Goal: Information Seeking & Learning: Compare options

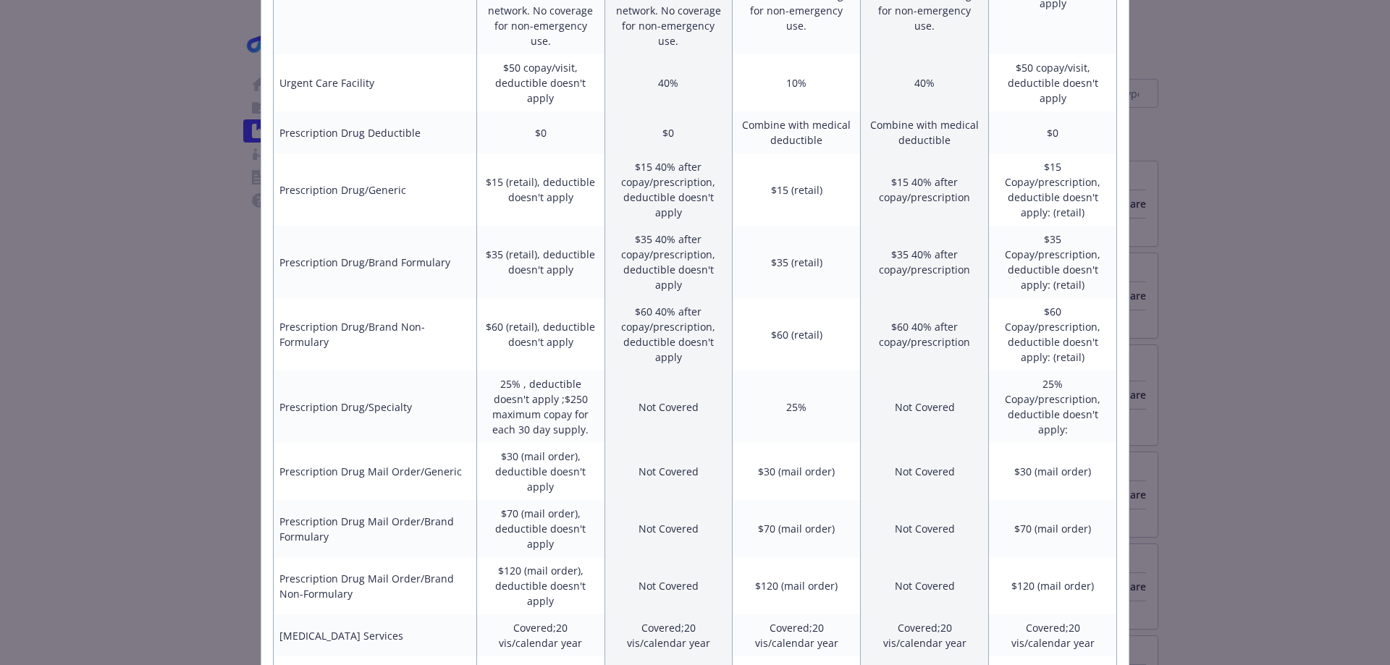
scroll to position [889, 0]
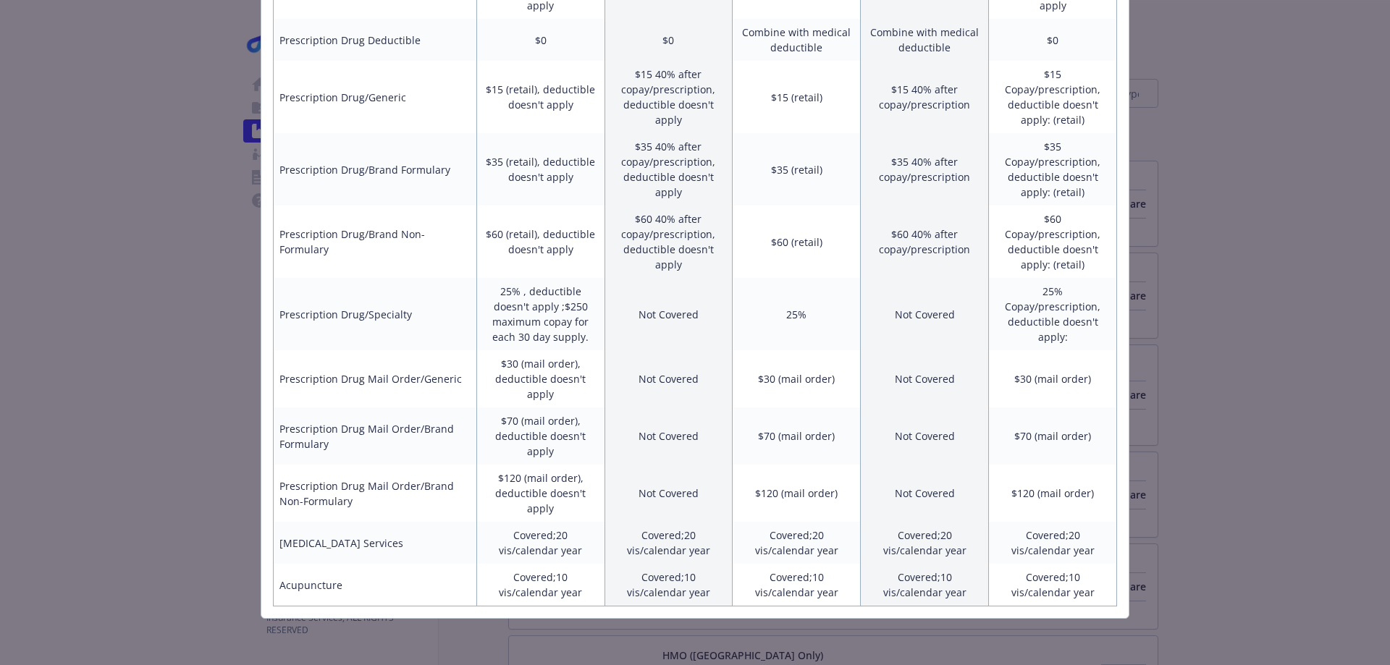
drag, startPoint x: 1072, startPoint y: 352, endPoint x: 882, endPoint y: 418, distance: 201.0
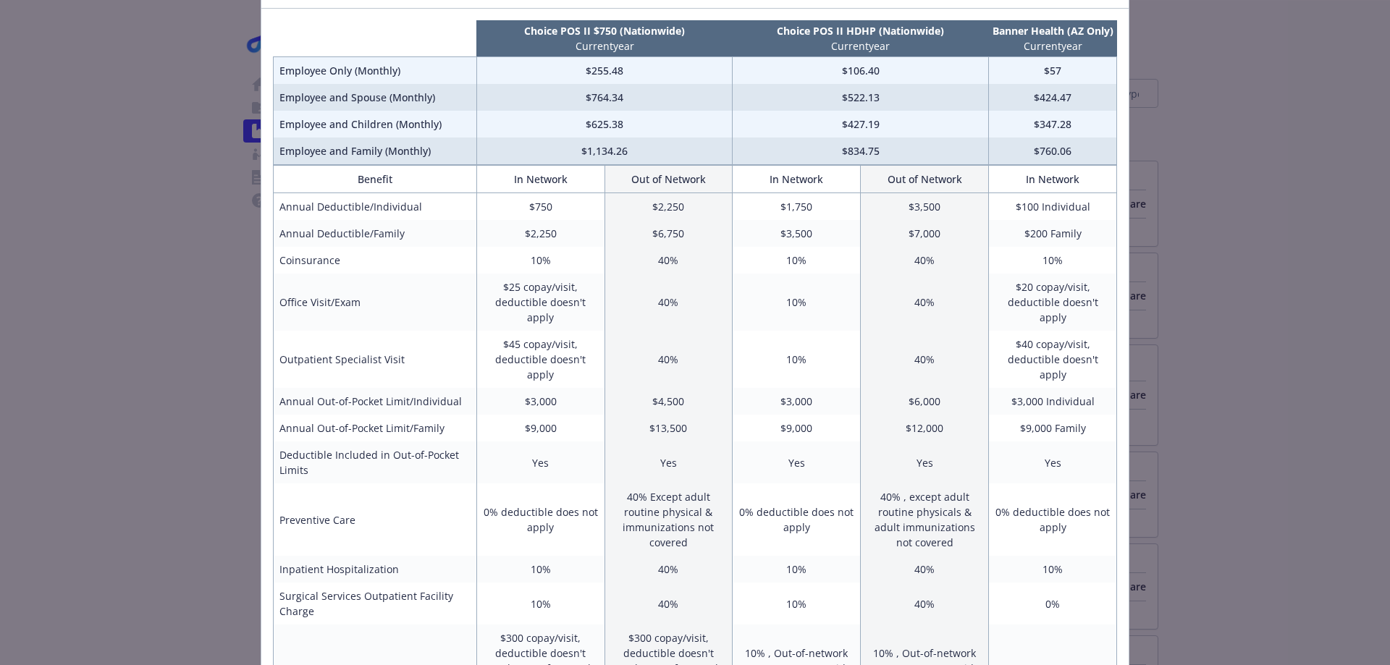
scroll to position [0, 0]
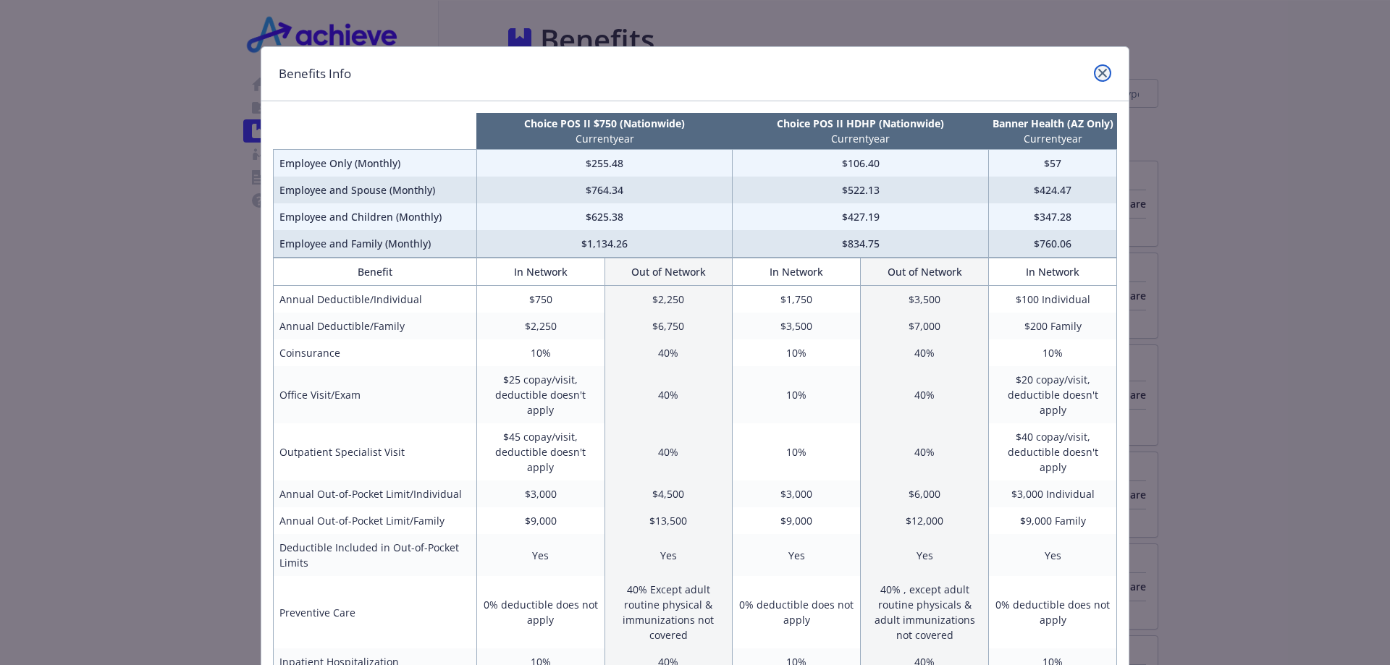
click at [1094, 75] on link "close" at bounding box center [1102, 72] width 17 height 17
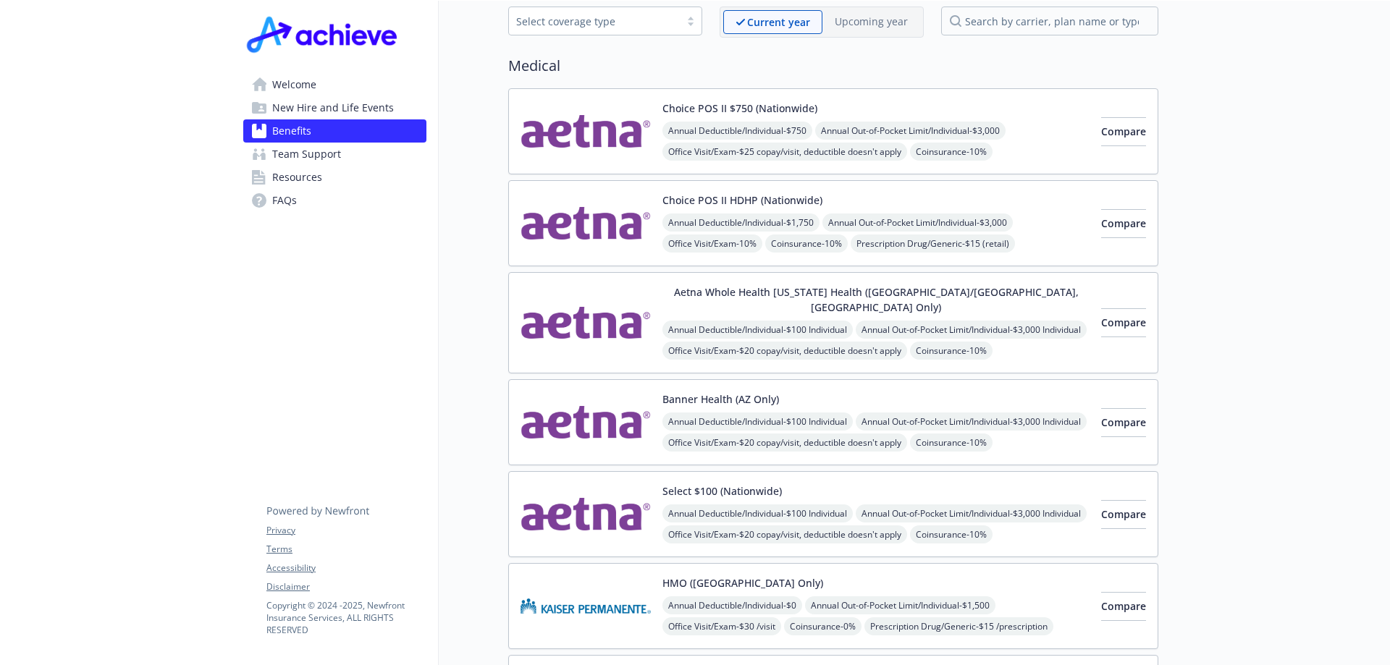
scroll to position [145, 0]
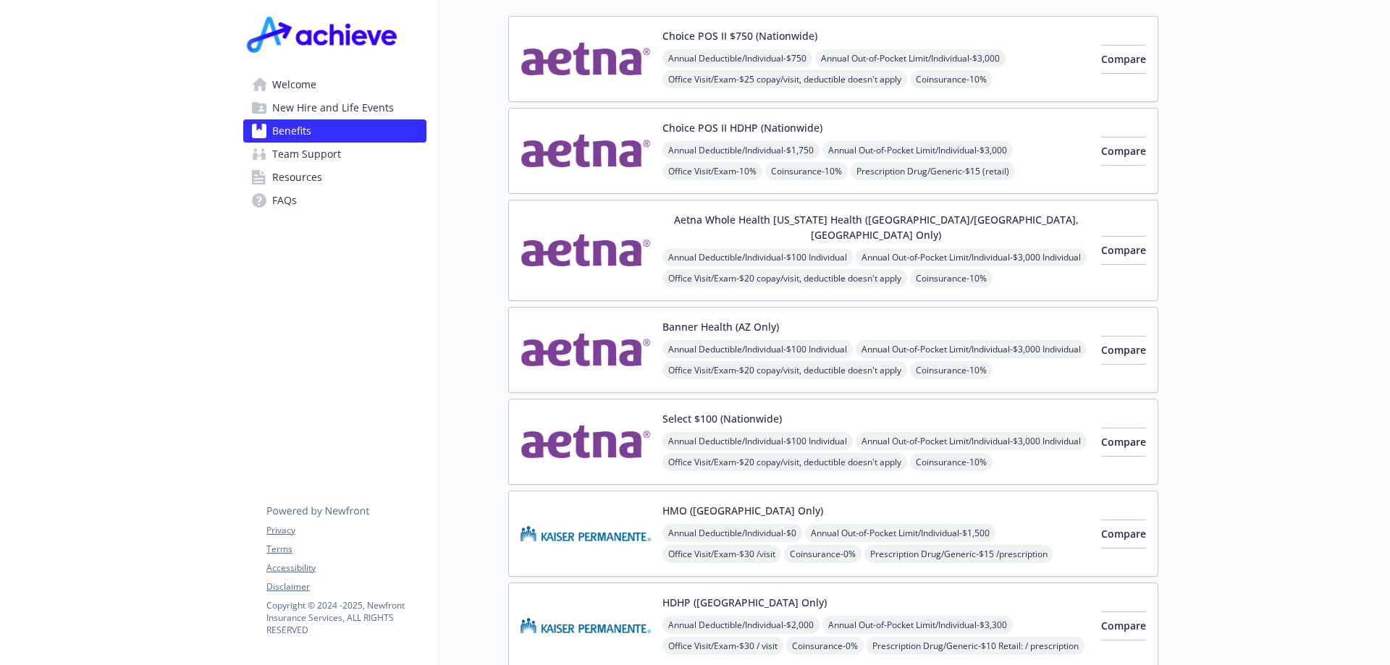
click at [633, 338] on img at bounding box center [585, 350] width 130 height 62
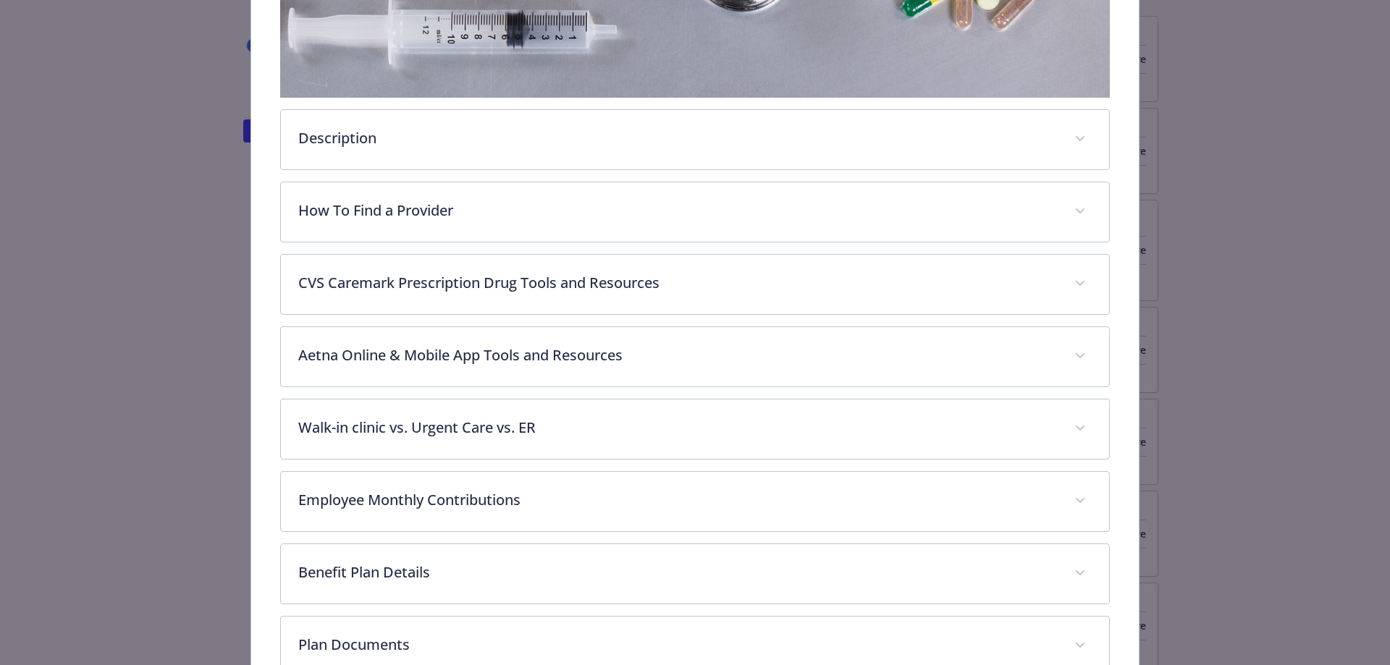
scroll to position [478, 0]
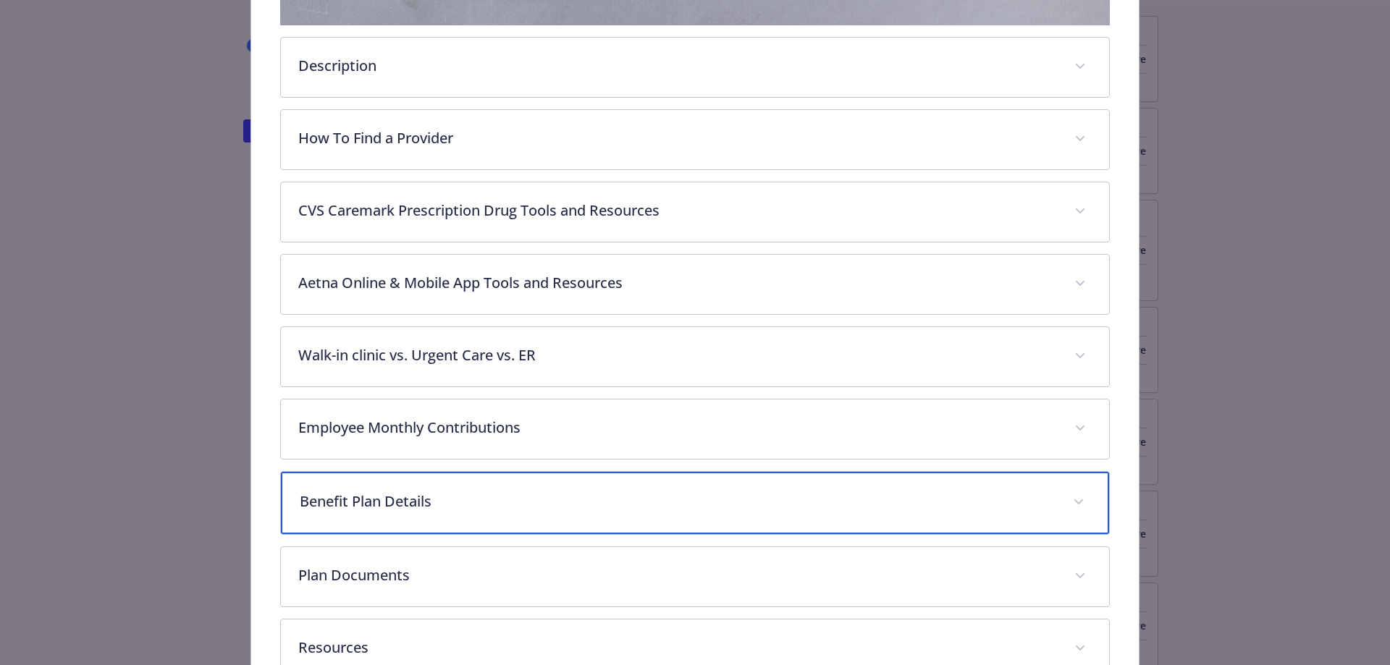
click at [486, 491] on p "Benefit Plan Details" at bounding box center [678, 502] width 756 height 22
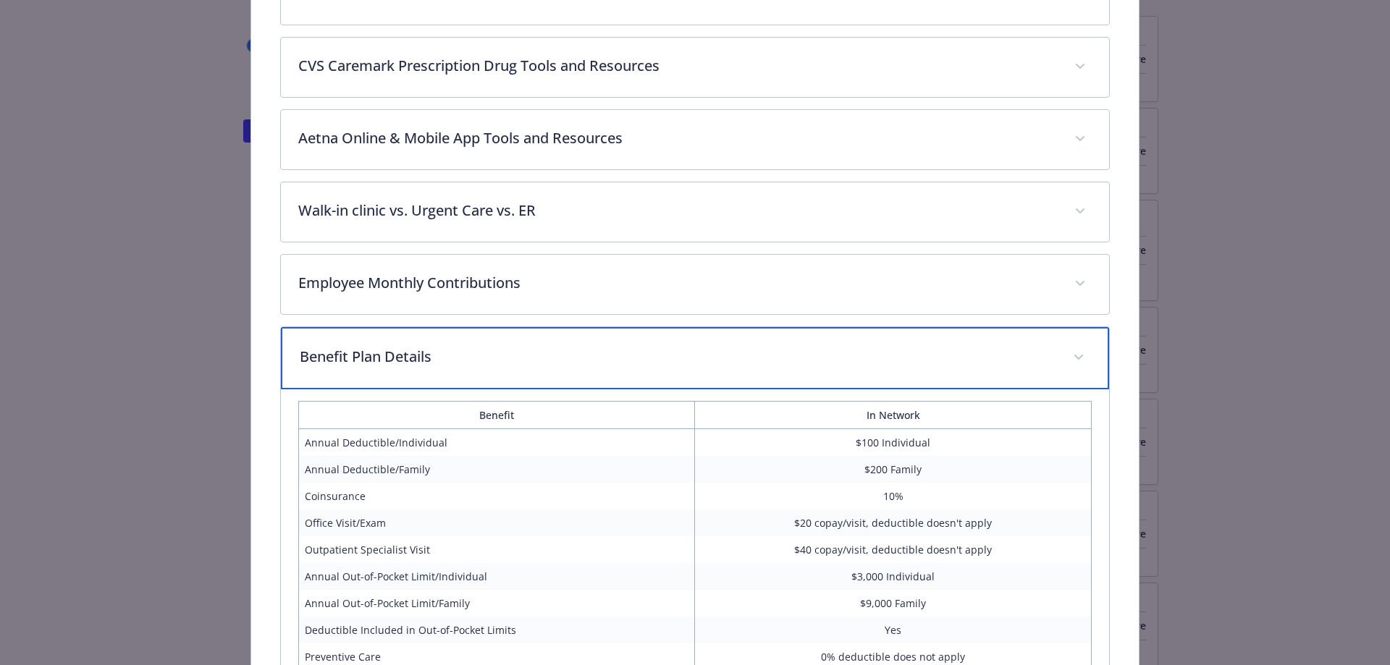
scroll to position [695, 0]
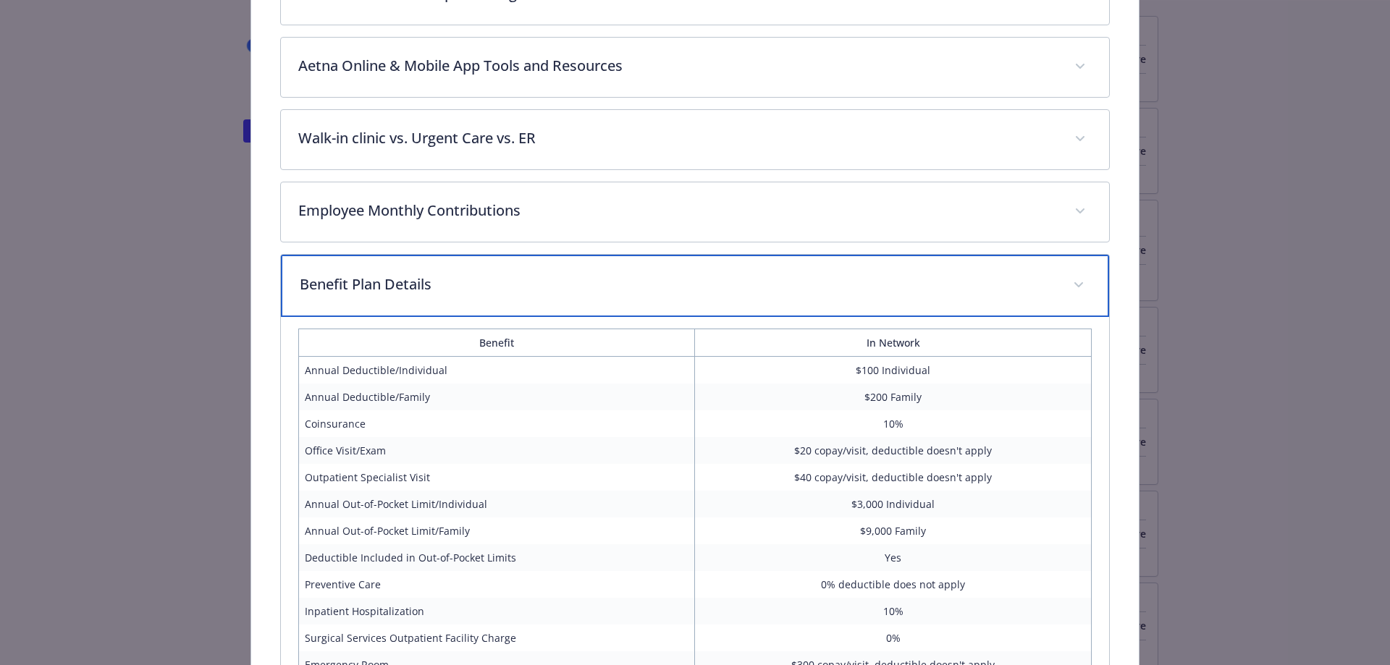
click at [506, 289] on p "Benefit Plan Details" at bounding box center [678, 285] width 756 height 22
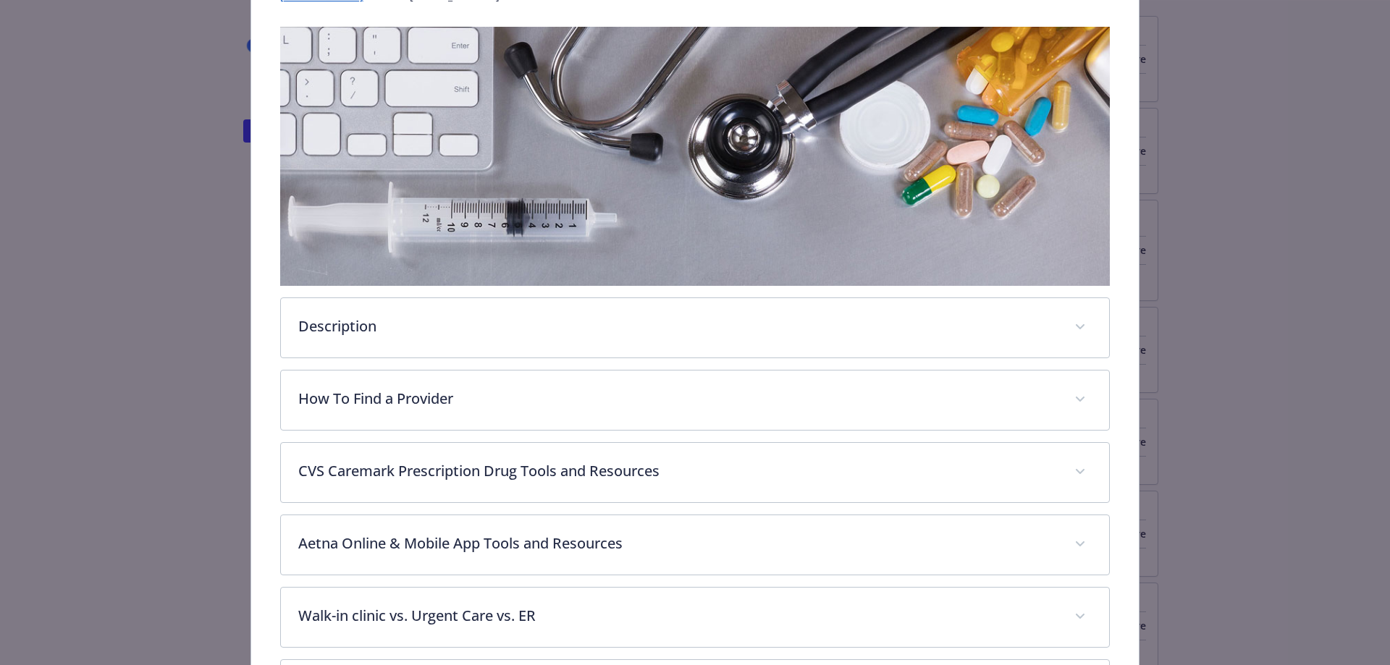
scroll to position [289, 0]
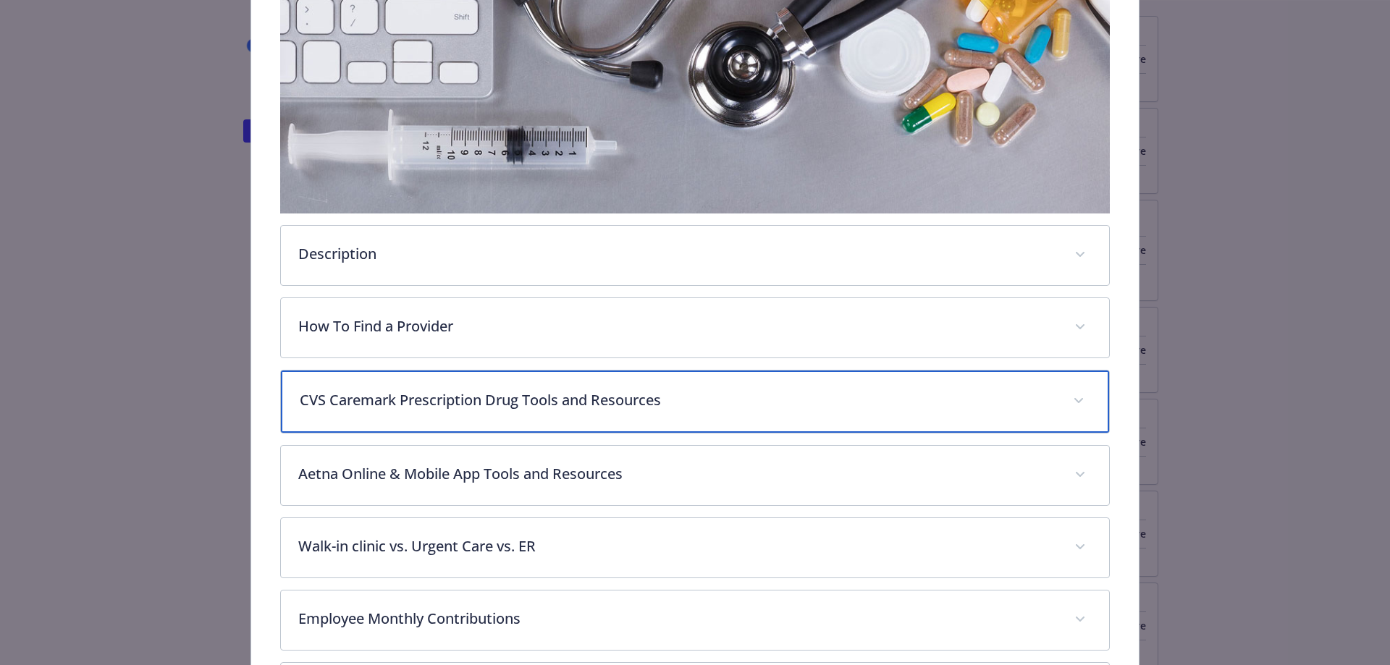
click at [528, 410] on div "CVS Caremark Prescription Drug Tools and Resources" at bounding box center [695, 402] width 829 height 62
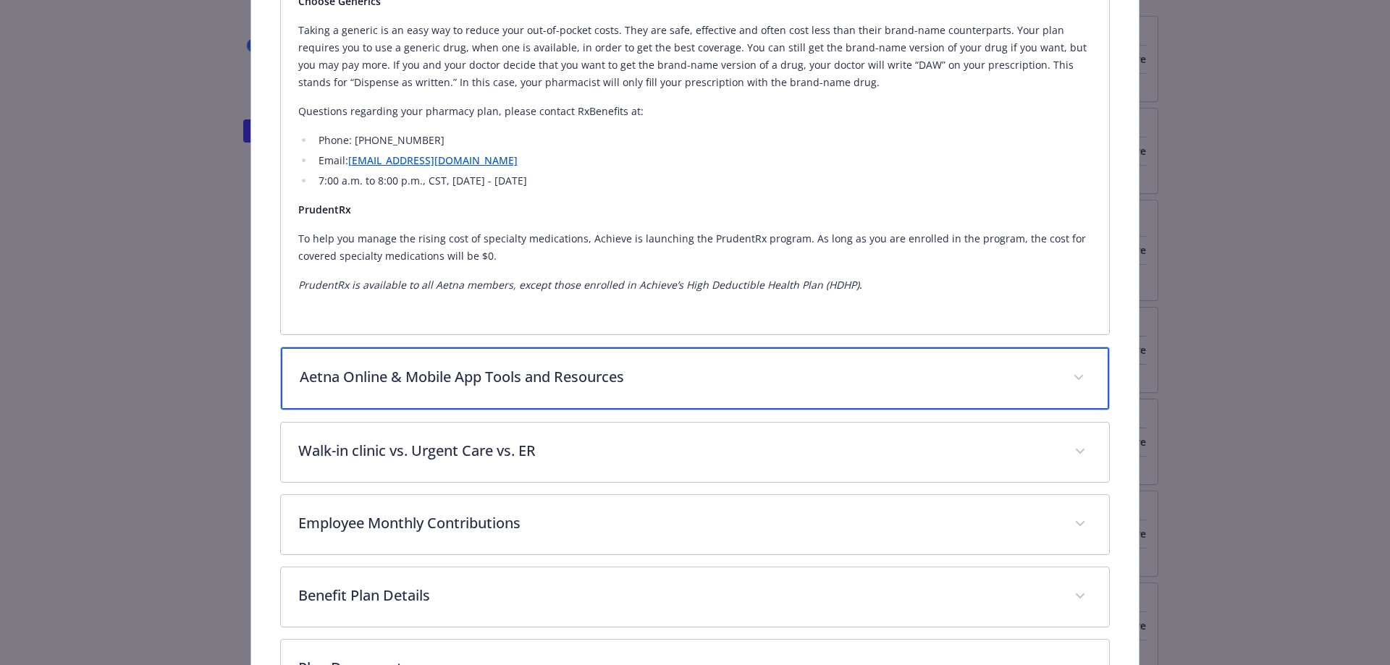
scroll to position [1517, 0]
click at [504, 389] on div "Aetna Online & Mobile App Tools and Resources" at bounding box center [695, 381] width 829 height 62
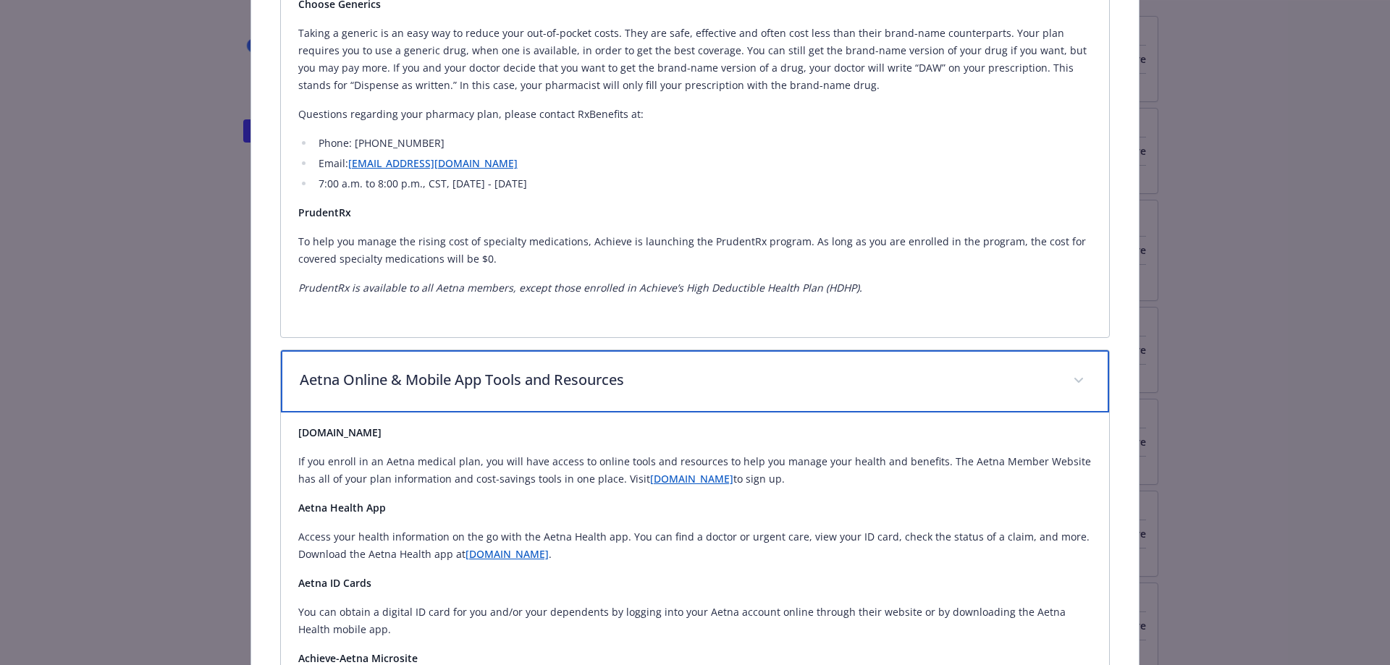
click at [519, 373] on p "Aetna Online & Mobile App Tools and Resources" at bounding box center [678, 380] width 756 height 22
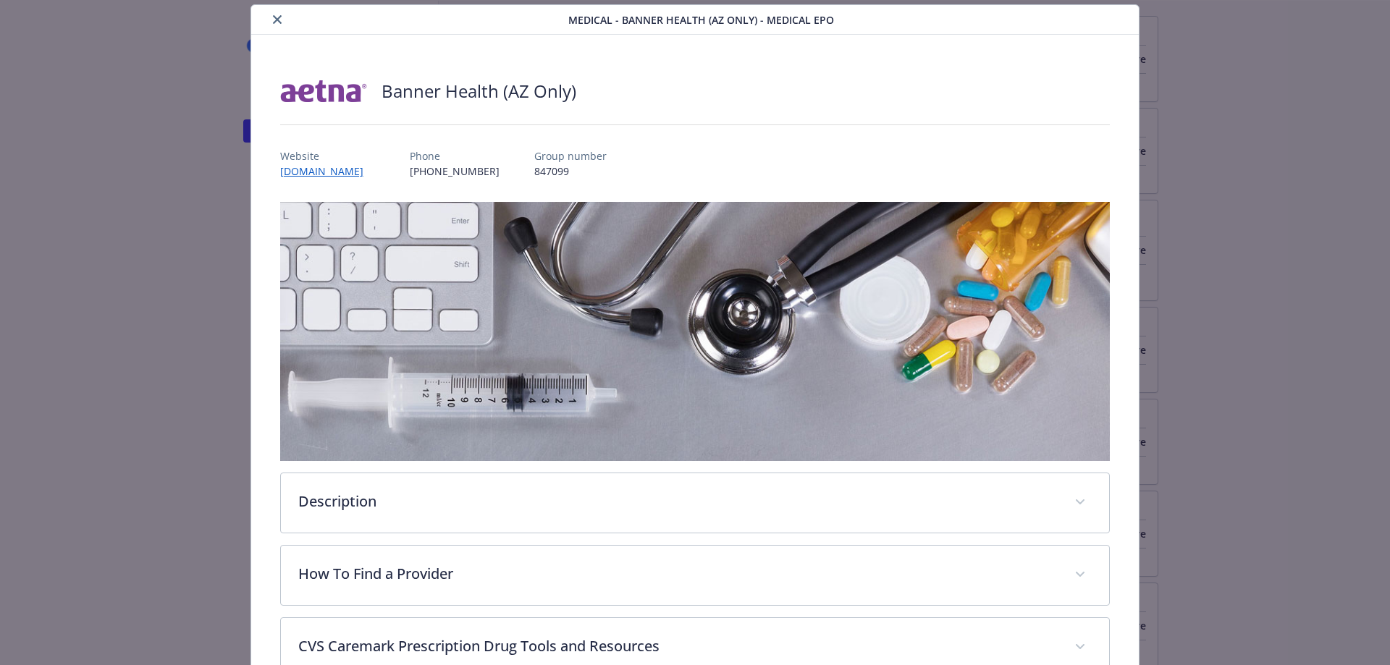
scroll to position [0, 0]
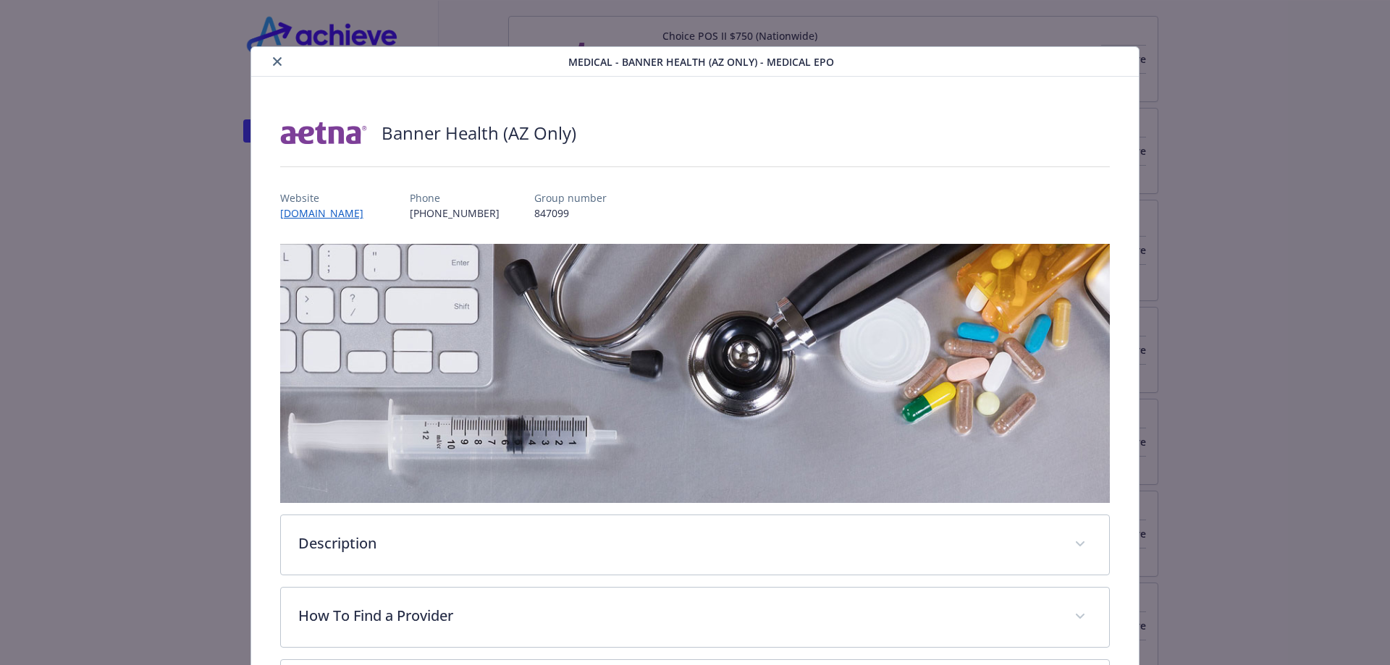
click at [279, 62] on button "close" at bounding box center [277, 61] width 17 height 17
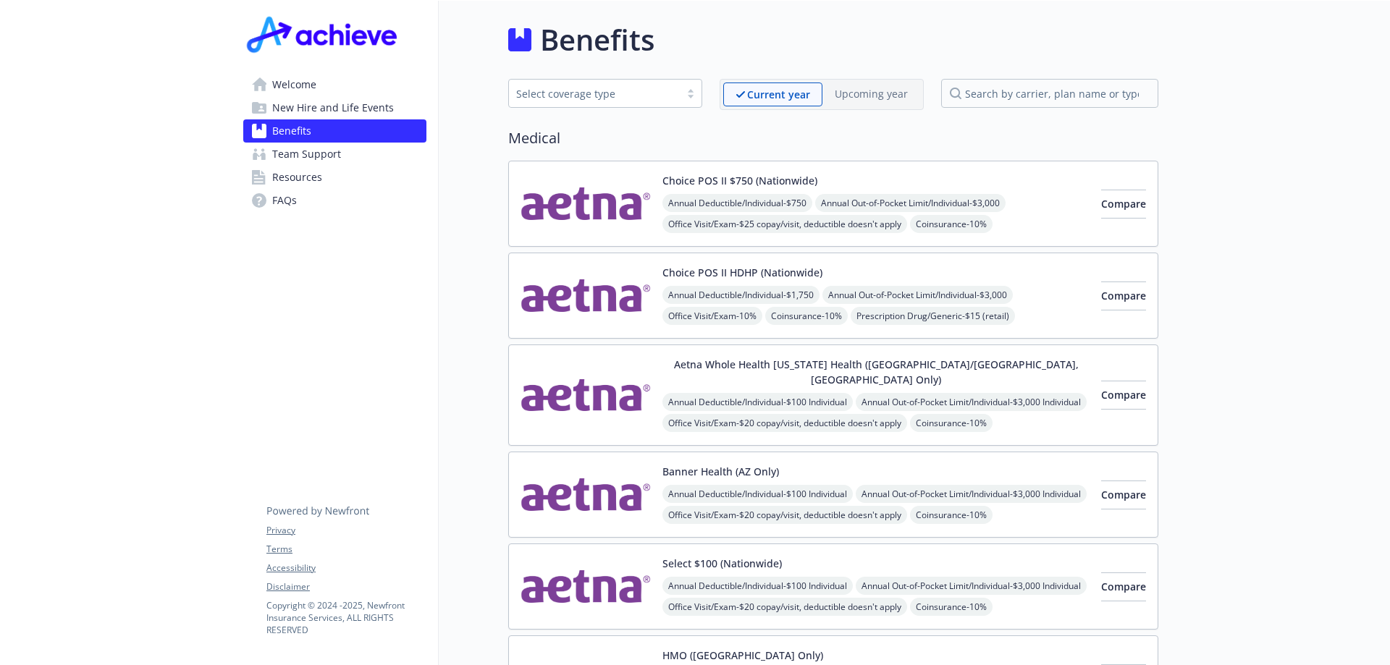
click at [621, 564] on img at bounding box center [585, 587] width 130 height 62
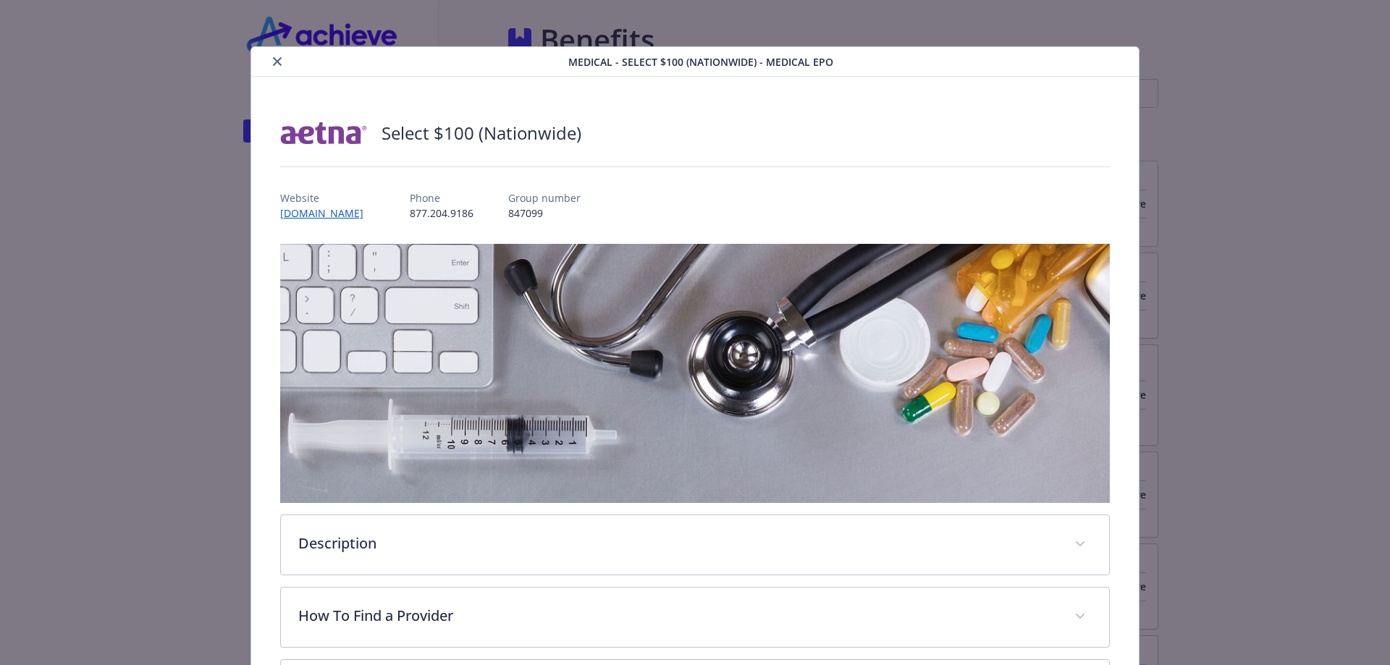
click at [273, 58] on icon "close" at bounding box center [277, 61] width 9 height 9
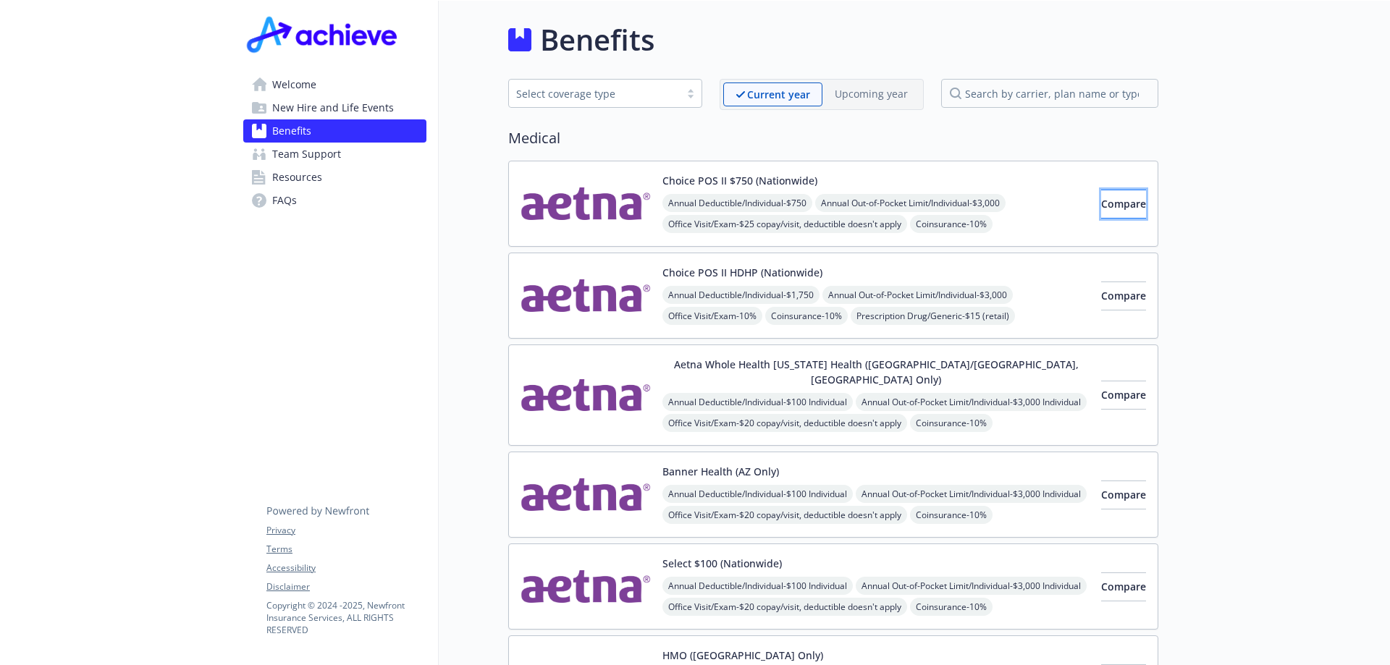
click at [1101, 203] on span "Compare" at bounding box center [1123, 204] width 45 height 14
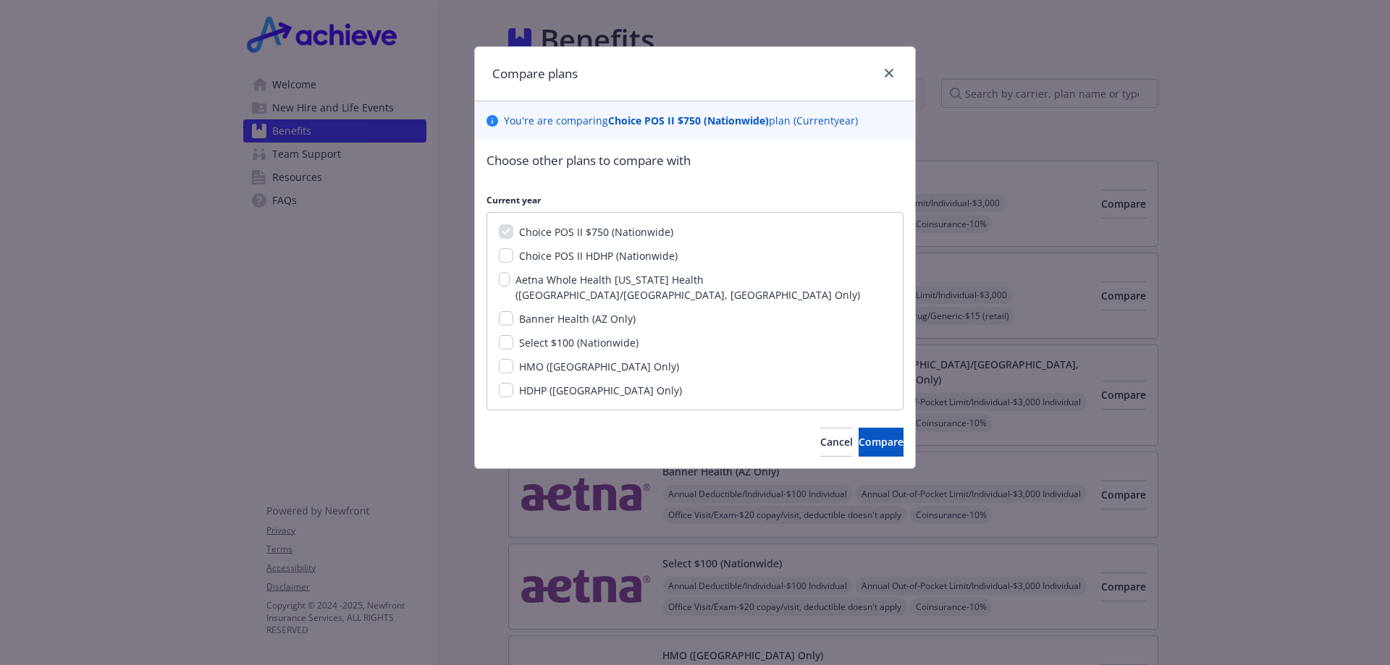
click at [513, 255] on div "Choice POS II HDHP (Nationwide)" at bounding box center [596, 255] width 167 height 15
click at [509, 251] on input "Choice POS II HDHP (Nationwide)" at bounding box center [506, 255] width 14 height 14
checkbox input "true"
click at [509, 311] on input "Banner Health (AZ Only)" at bounding box center [506, 318] width 14 height 14
checkbox input "true"
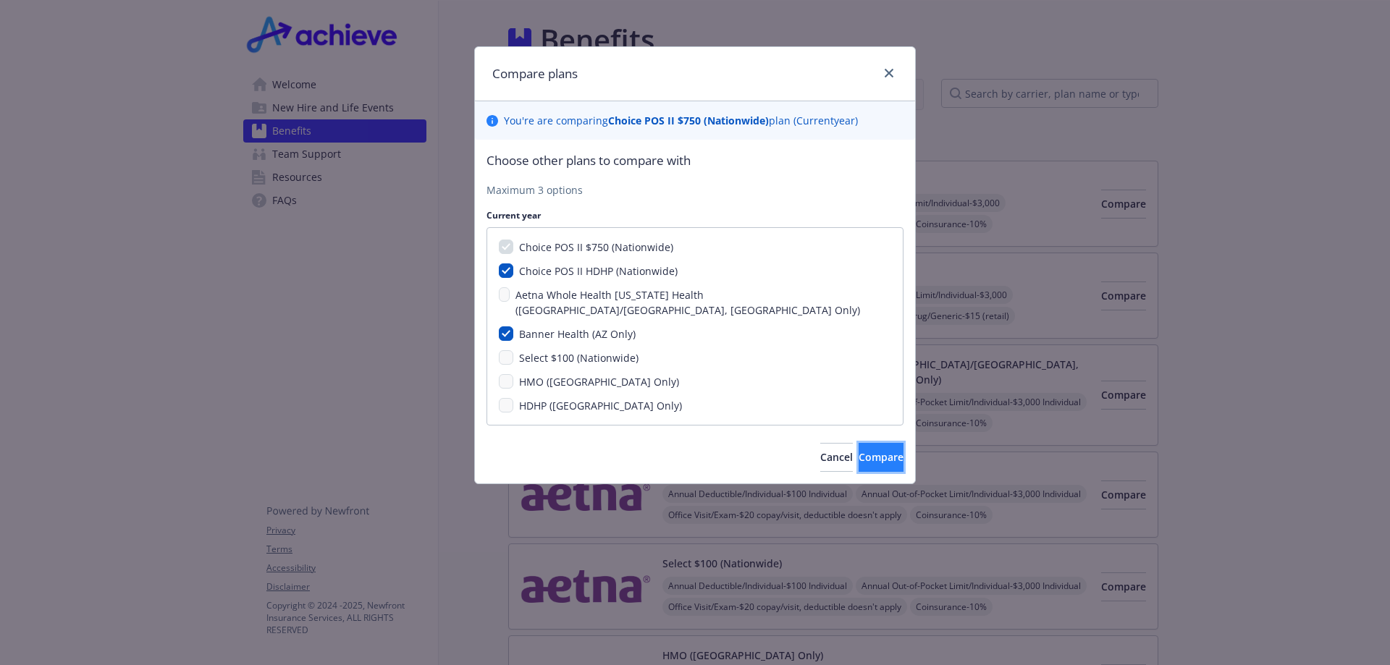
click at [884, 452] on button "Compare" at bounding box center [880, 457] width 45 height 29
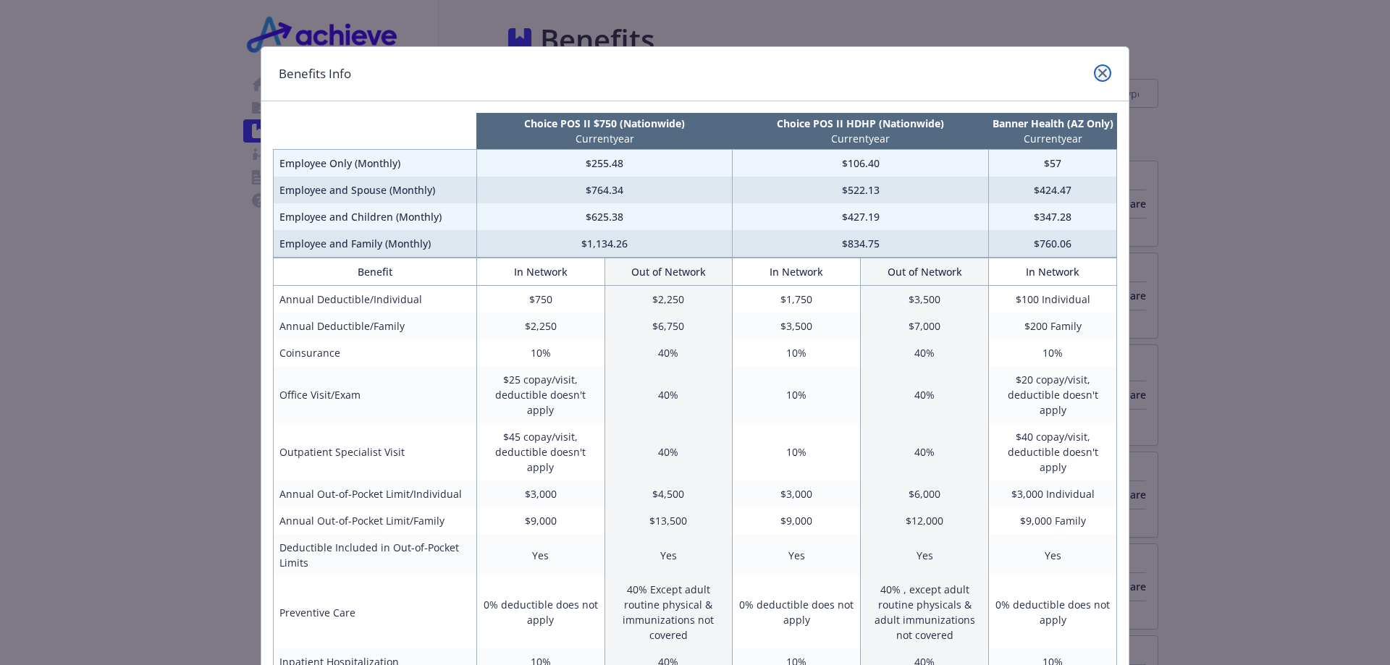
click at [1098, 72] on icon "close" at bounding box center [1102, 73] width 9 height 9
